Goal: Transaction & Acquisition: Subscribe to service/newsletter

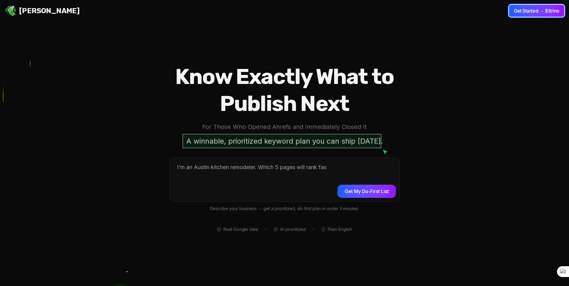
click at [548, 10] on button "Get Started → $9/mo" at bounding box center [536, 11] width 55 height 12
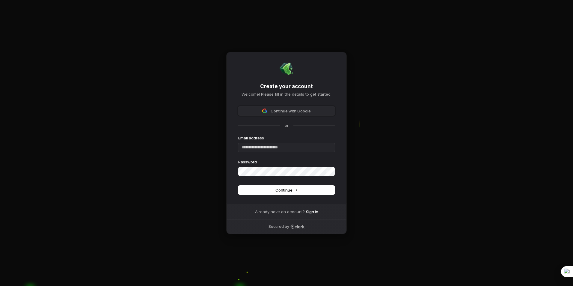
click at [308, 112] on span "Continue with Google" at bounding box center [291, 110] width 40 height 5
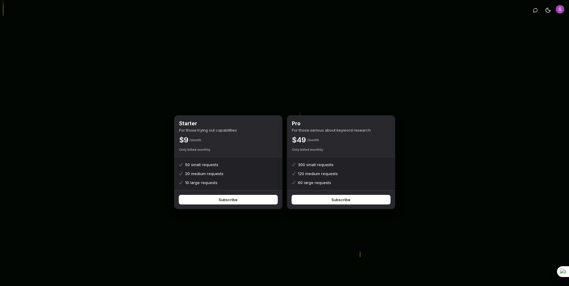
click at [558, 9] on img "Open user button" at bounding box center [560, 9] width 8 height 8
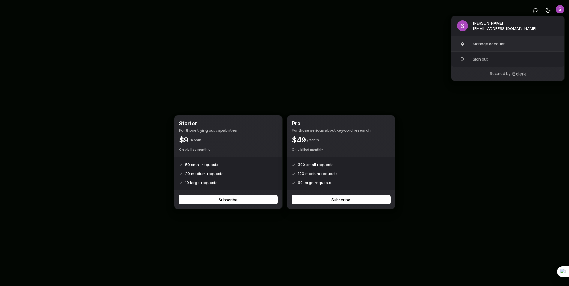
click at [505, 43] on button "Manage account" at bounding box center [507, 43] width 113 height 15
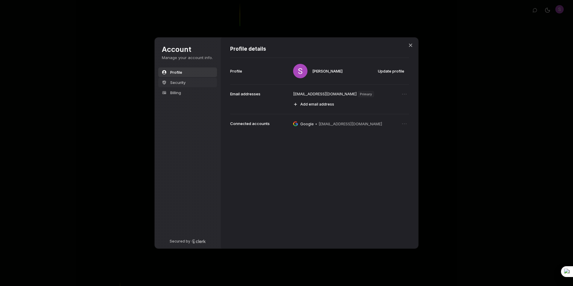
click at [181, 81] on span "Security" at bounding box center [177, 82] width 15 height 5
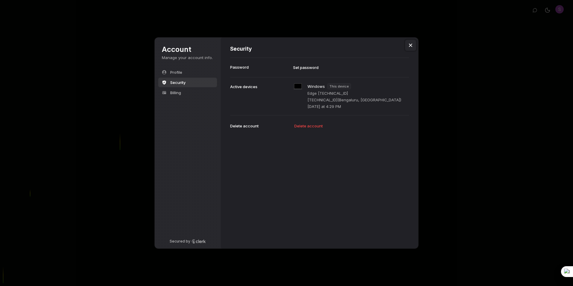
click at [411, 45] on icon "Close modal" at bounding box center [410, 45] width 3 height 3
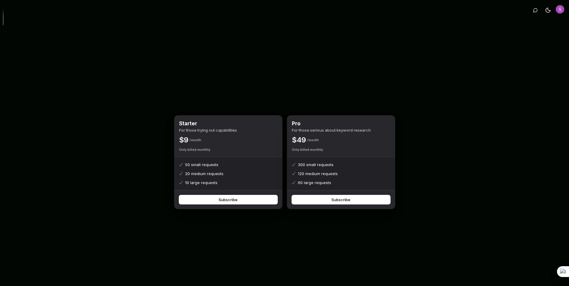
click at [239, 200] on button "Subscribe" at bounding box center [228, 199] width 98 height 9
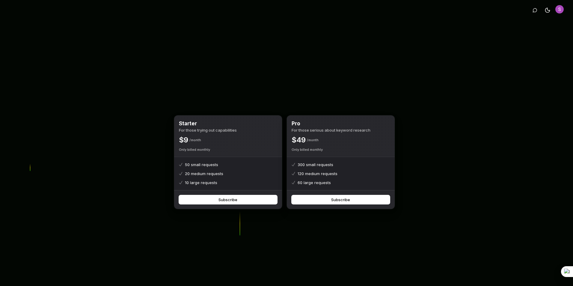
click at [387, 52] on body "Toggle theme Starter For those trying out capabilities $ 9 Month Only billed mo…" at bounding box center [286, 152] width 573 height 305
